Goal: Answer question/provide support: Participate in discussion

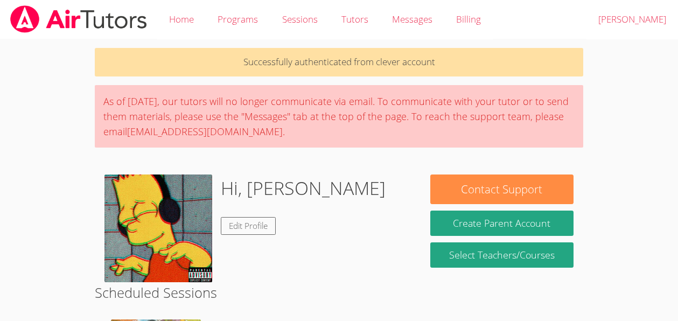
scroll to position [111, 0]
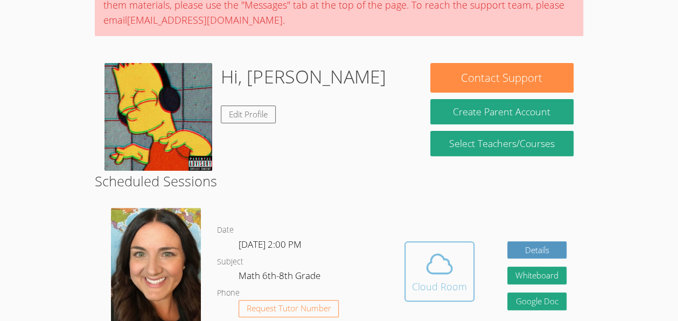
click at [449, 265] on icon at bounding box center [439, 264] width 25 height 19
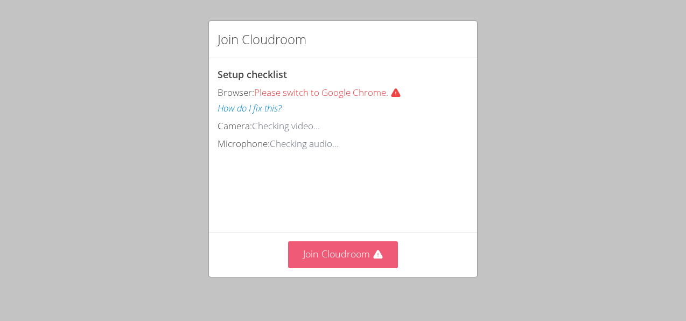
click at [350, 250] on button "Join Cloudroom" at bounding box center [343, 254] width 110 height 26
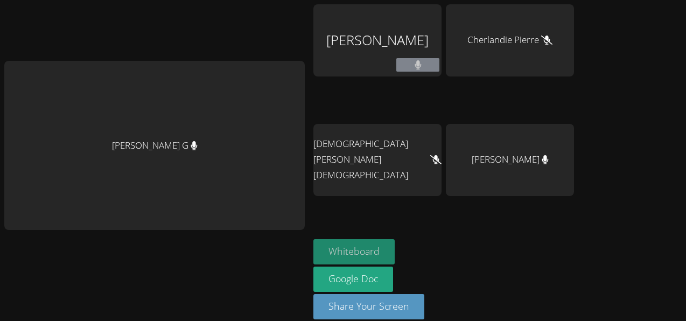
click at [392, 244] on button "Whiteboard" at bounding box center [353, 251] width 81 height 25
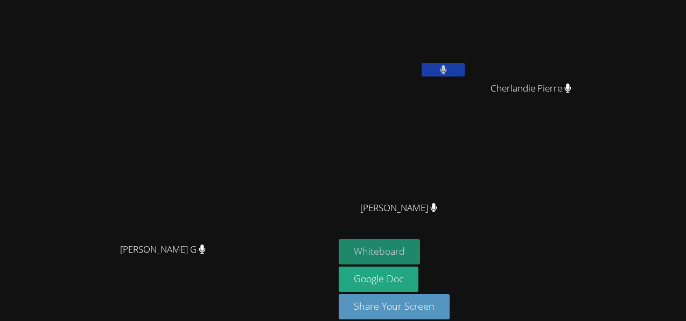
click at [420, 256] on button "Whiteboard" at bounding box center [379, 251] width 81 height 25
click at [339, 239] on button "Whiteboard" at bounding box center [379, 251] width 81 height 25
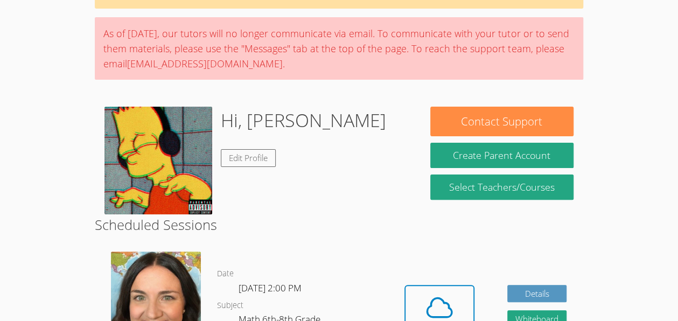
scroll to position [133, 0]
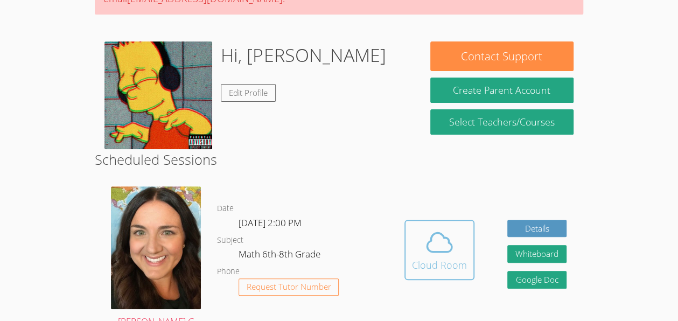
click at [449, 257] on div "Cloud Room" at bounding box center [439, 264] width 55 height 15
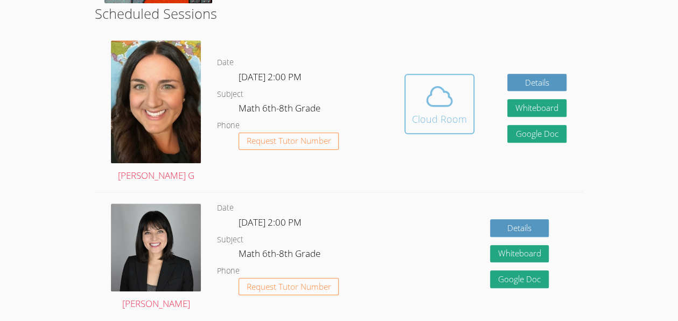
scroll to position [280, 0]
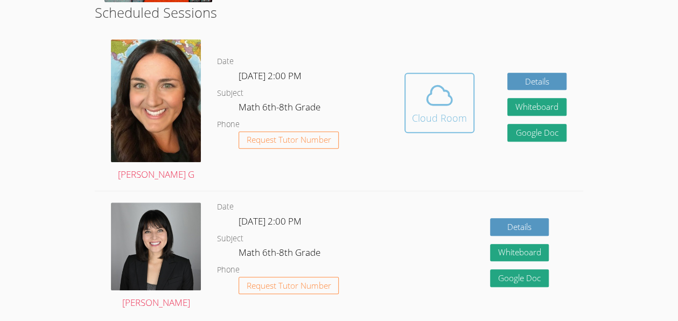
click at [439, 103] on icon at bounding box center [439, 95] width 30 height 30
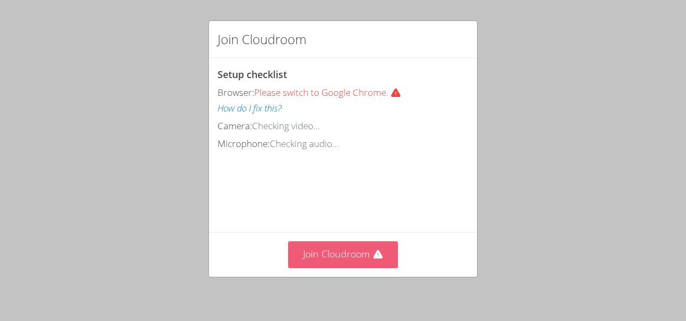
click at [343, 247] on button "Join Cloudroom" at bounding box center [343, 254] width 110 height 26
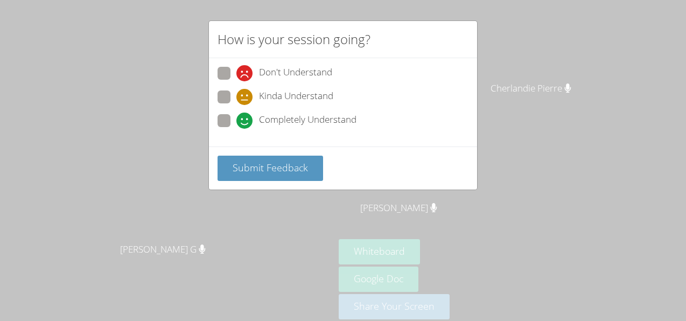
click at [236, 129] on span at bounding box center [236, 129] width 0 height 0
click at [236, 123] on input "Completely Understand" at bounding box center [240, 118] width 9 height 9
radio input "true"
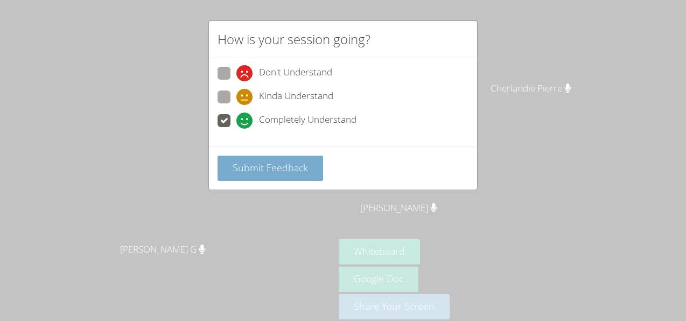
click at [234, 170] on span "Submit Feedback" at bounding box center [270, 167] width 75 height 13
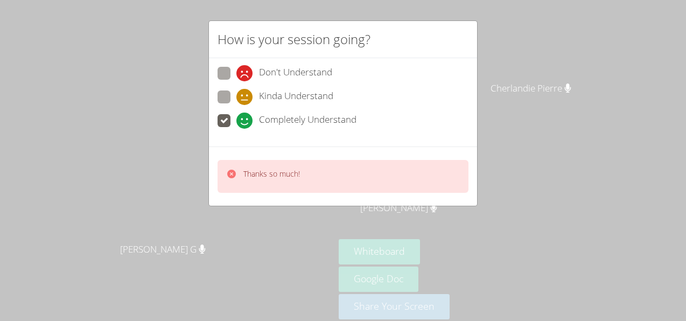
click at [340, 167] on div "Thanks so much!" at bounding box center [343, 176] width 251 height 33
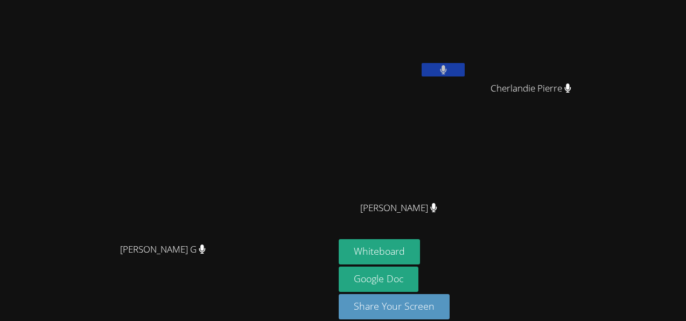
click at [599, 9] on video at bounding box center [535, 40] width 128 height 72
click at [420, 246] on button "Whiteboard" at bounding box center [379, 251] width 81 height 25
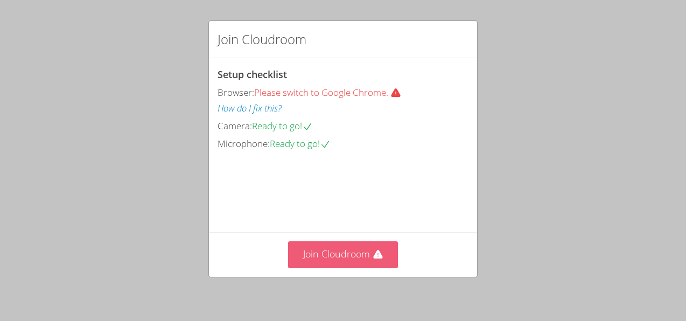
click at [335, 260] on button "Join Cloudroom" at bounding box center [343, 254] width 110 height 26
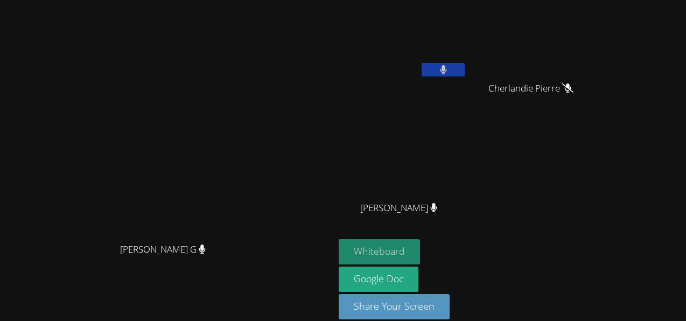
click at [420, 263] on button "Whiteboard" at bounding box center [379, 251] width 81 height 25
